Goal: Task Accomplishment & Management: Manage account settings

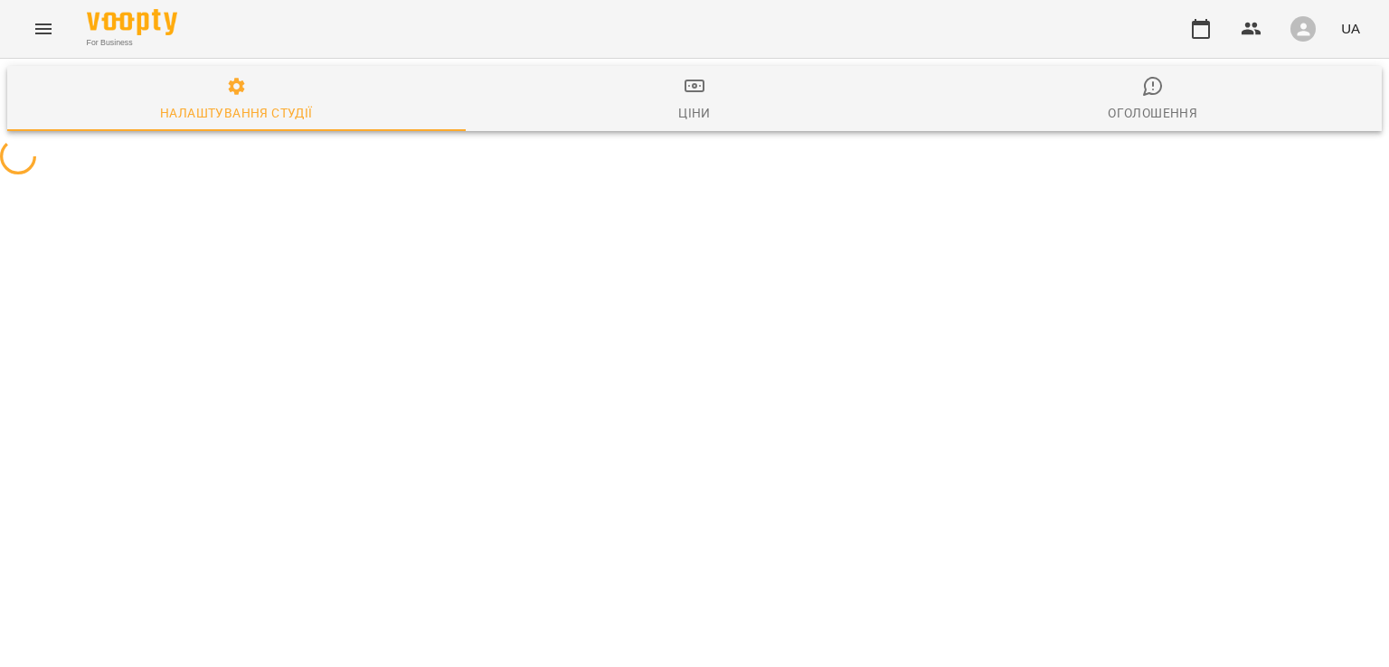
select select "**"
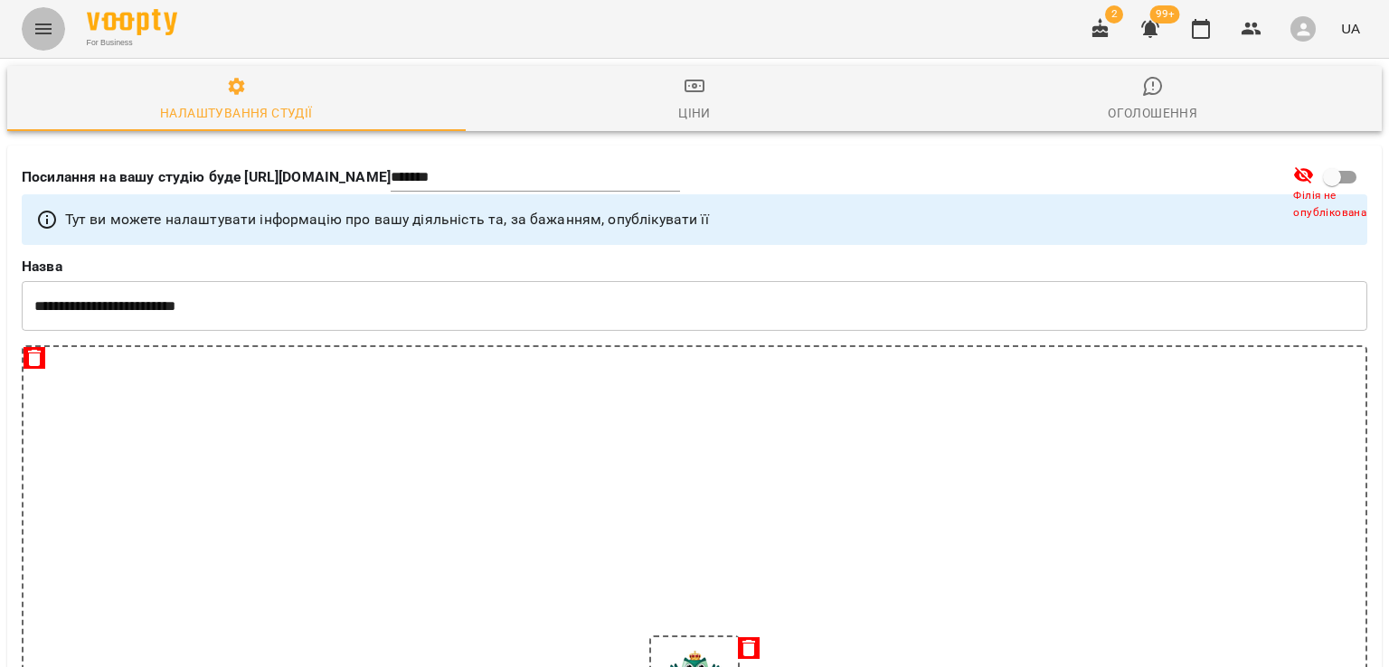
click at [43, 23] on icon "Menu" at bounding box center [44, 29] width 22 height 22
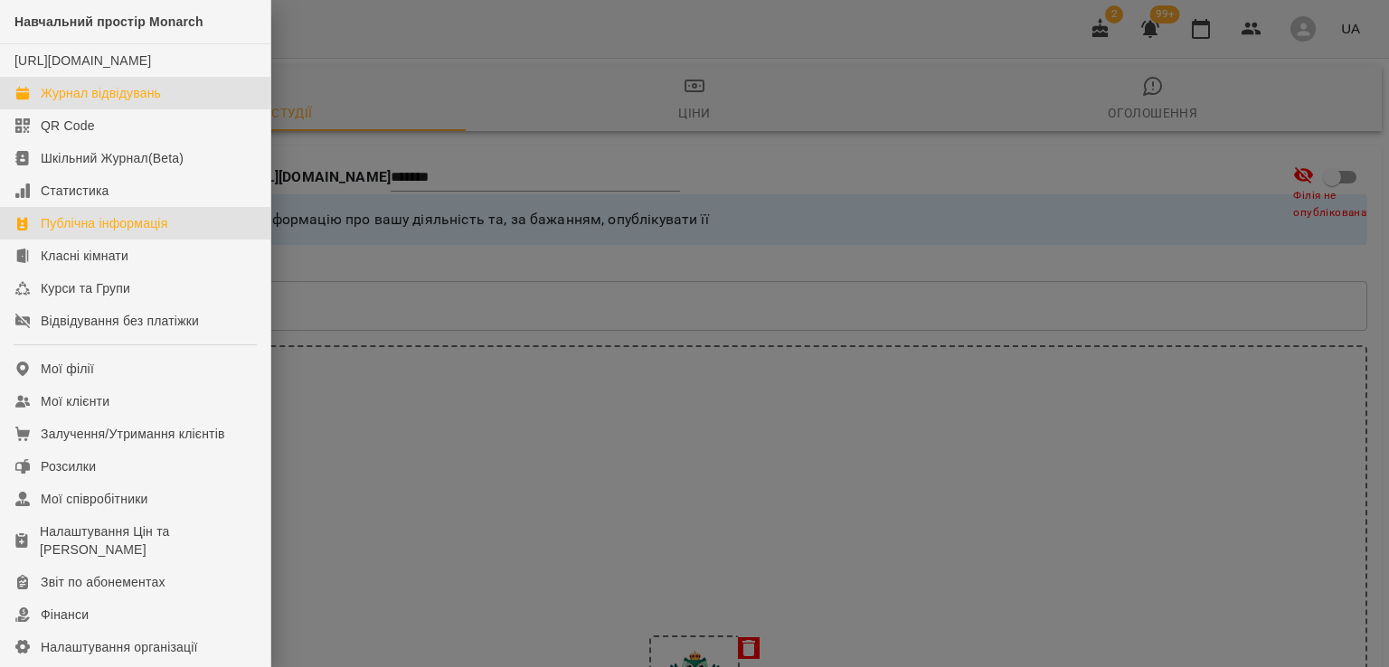
click at [138, 102] on div "Журнал відвідувань" at bounding box center [101, 93] width 120 height 18
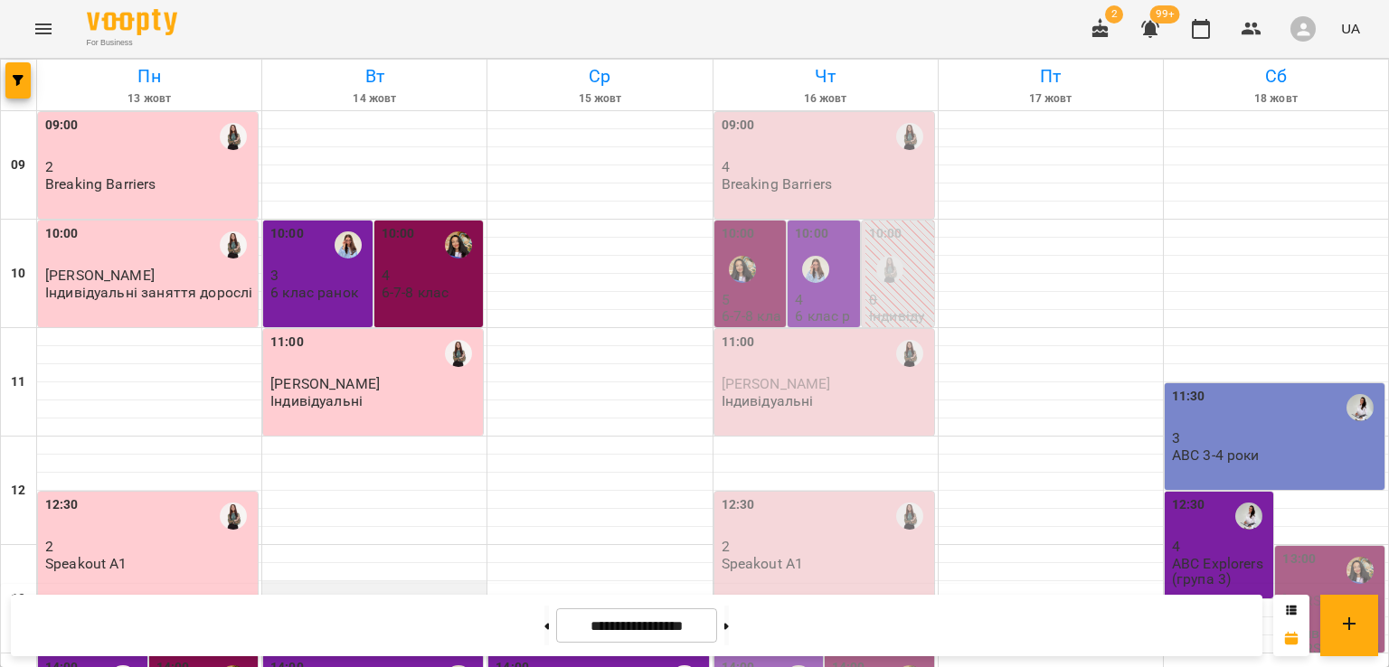
scroll to position [719, 0]
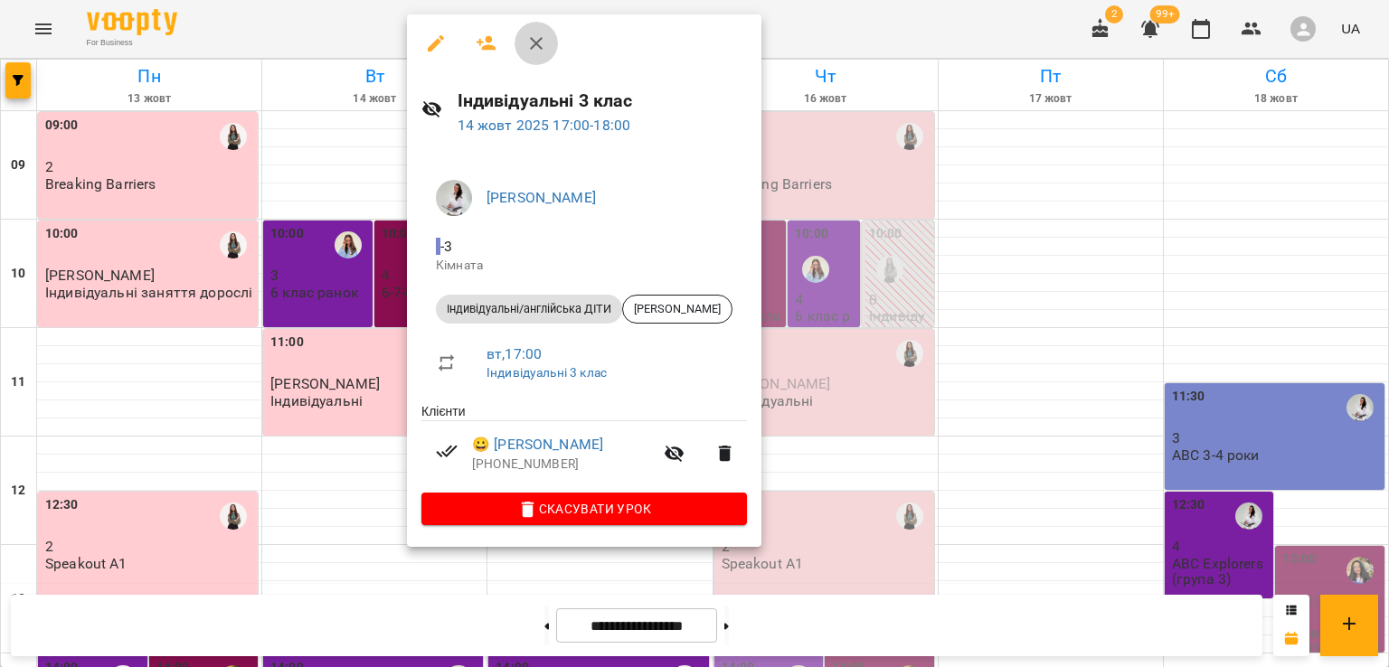
click at [533, 48] on icon "button" at bounding box center [536, 44] width 22 height 22
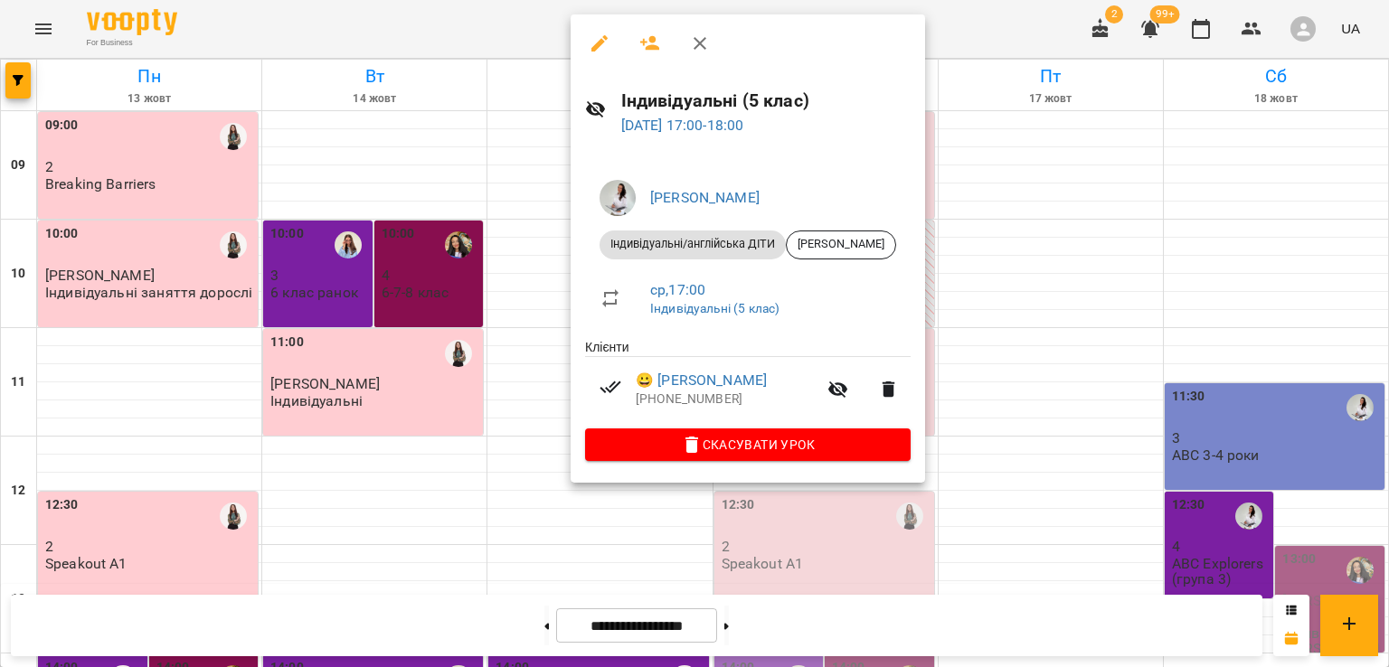
click at [716, 41] on button "button" at bounding box center [699, 43] width 43 height 43
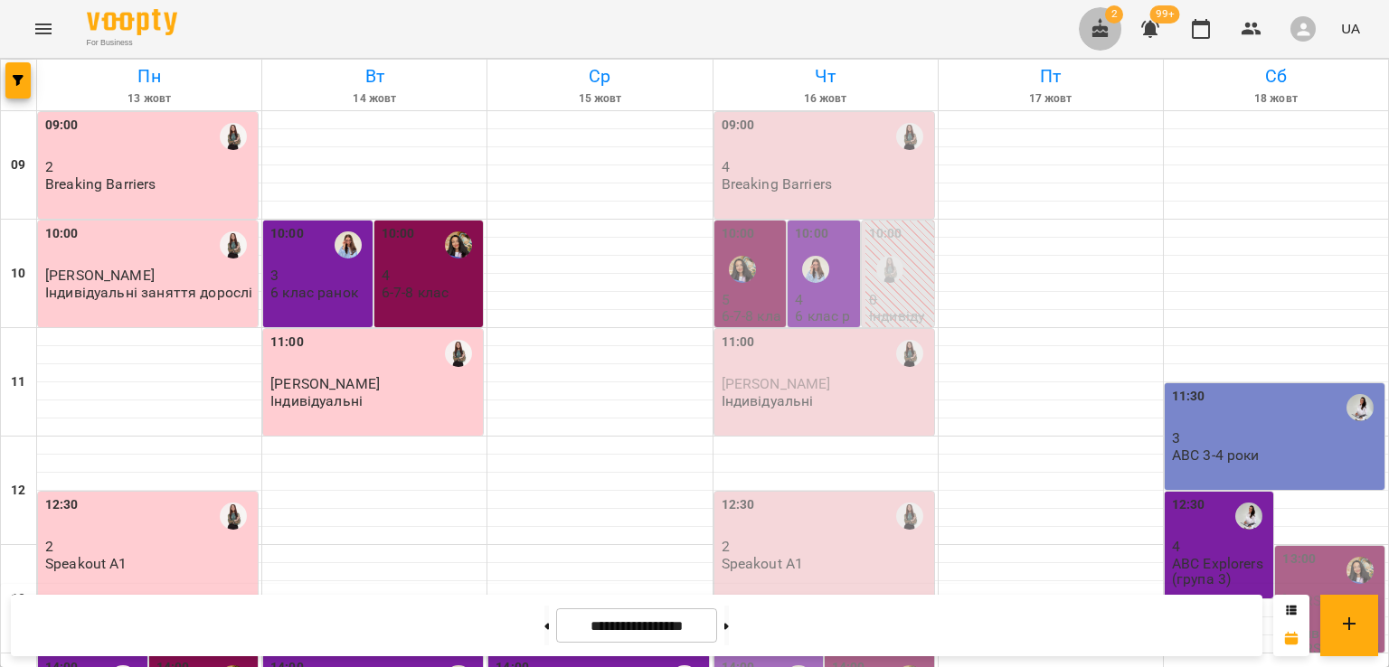
click at [1106, 21] on icon "button" at bounding box center [1101, 29] width 22 height 22
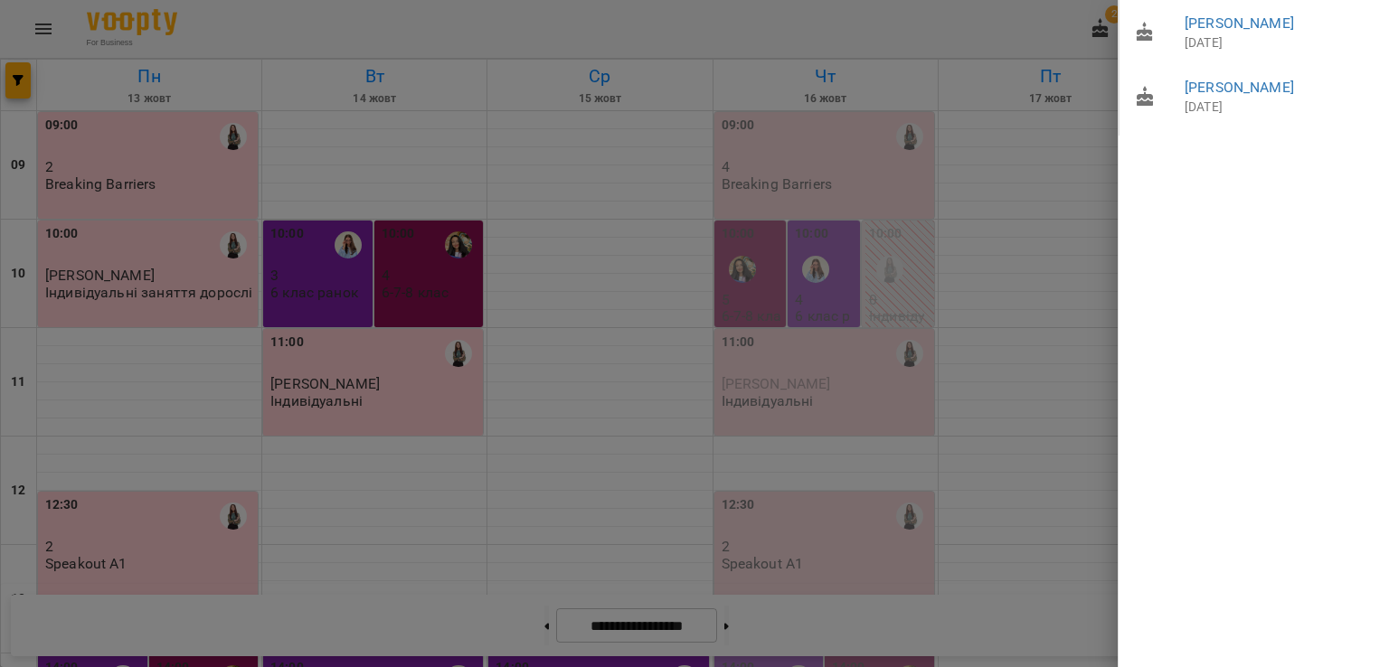
click at [625, 12] on div at bounding box center [694, 333] width 1389 height 667
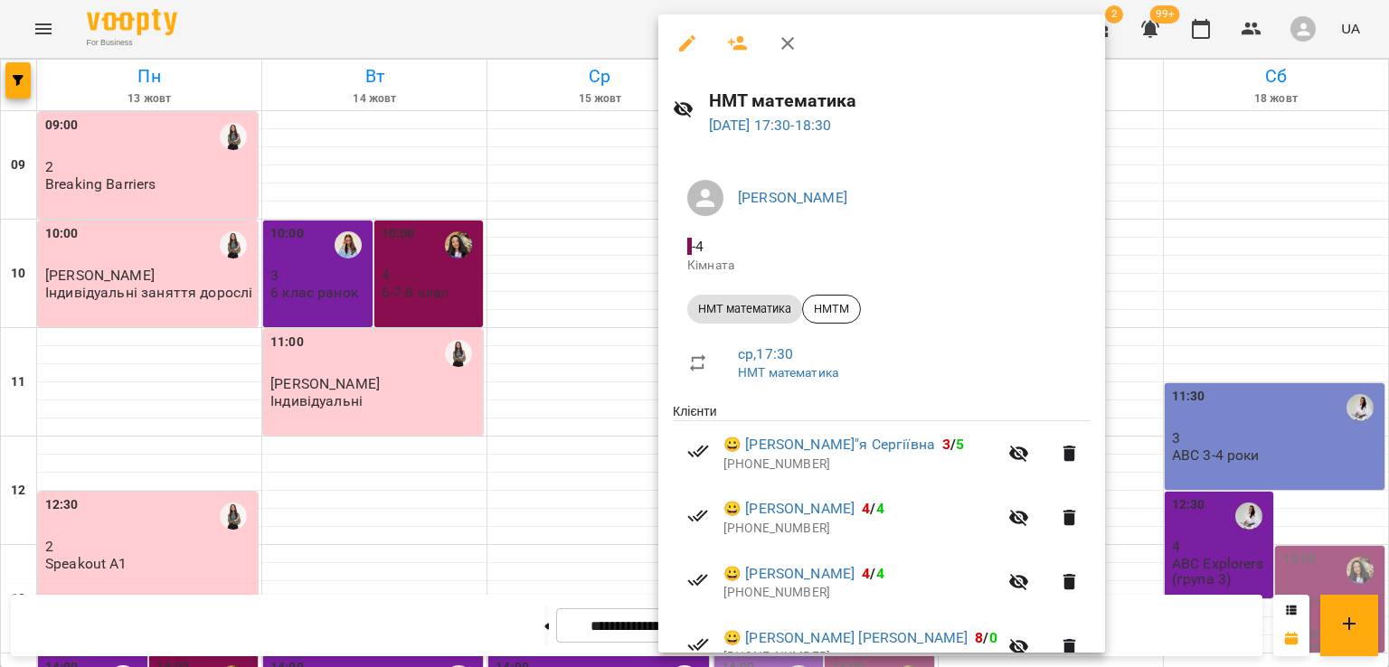
click at [791, 28] on button "button" at bounding box center [787, 43] width 43 height 43
